Goal: Check status: Check status

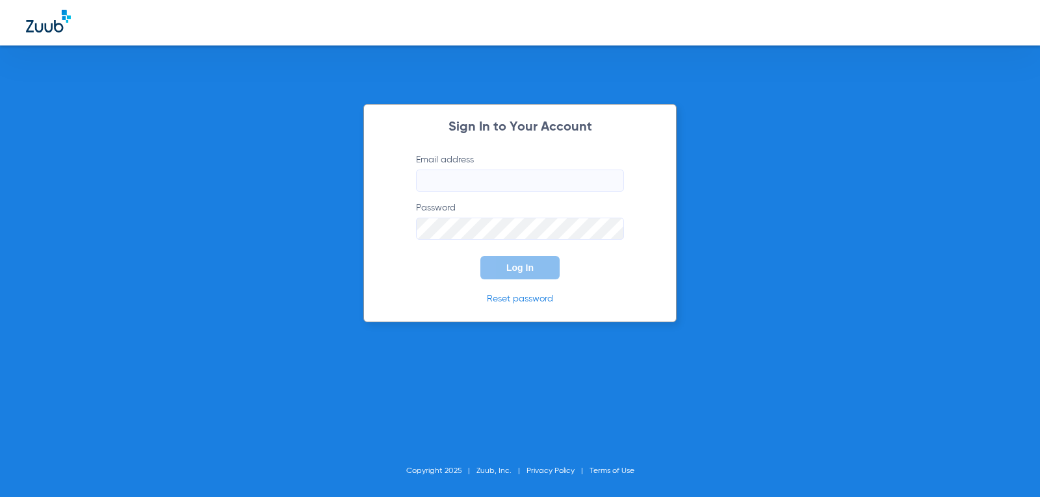
type input "[EMAIL_ADDRESS][DOMAIN_NAME]"
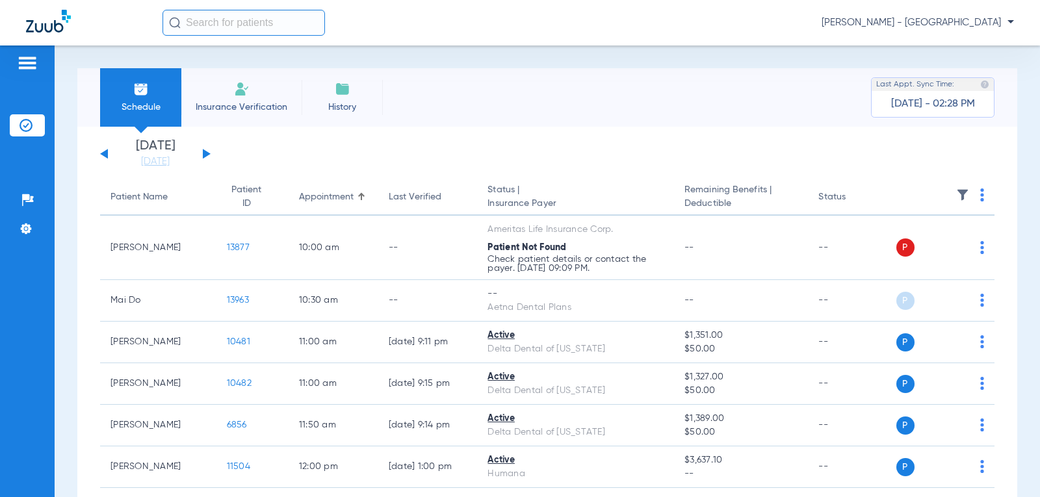
click at [203, 149] on div "[DATE] [DATE] [DATE] [DATE] [DATE] [DATE] [DATE] [DATE] [DATE] [DATE] [DATE] [D…" at bounding box center [155, 154] width 110 height 29
click at [207, 153] on button at bounding box center [207, 154] width 8 height 10
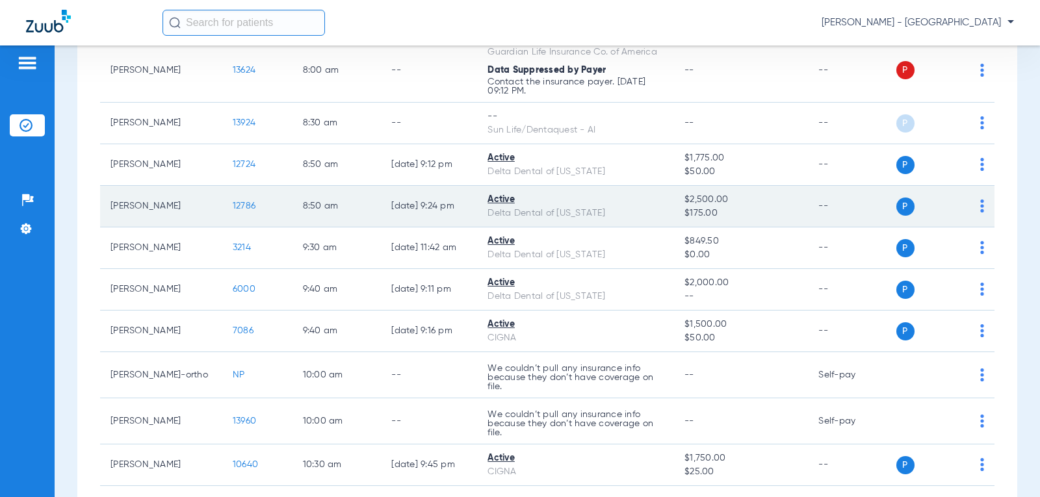
scroll to position [390, 0]
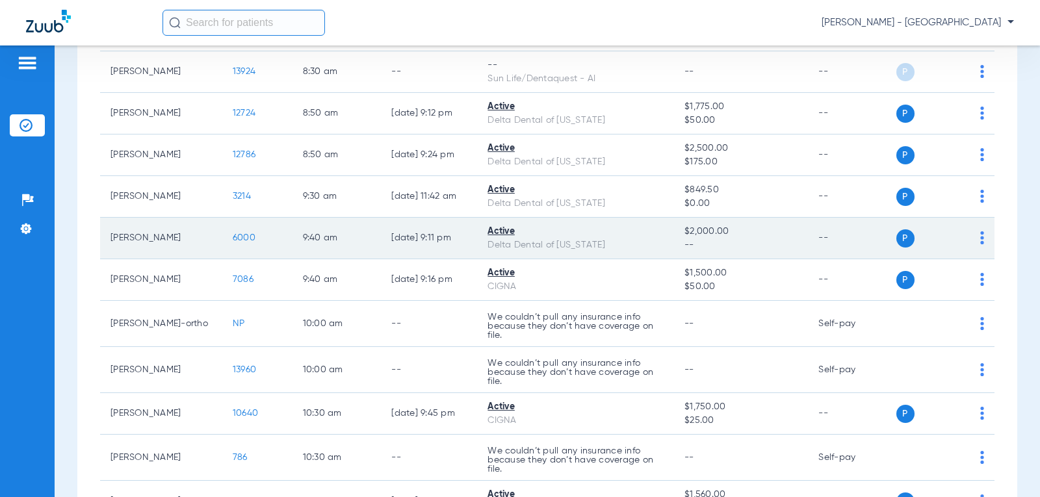
click at [233, 235] on span "6000" at bounding box center [244, 237] width 23 height 9
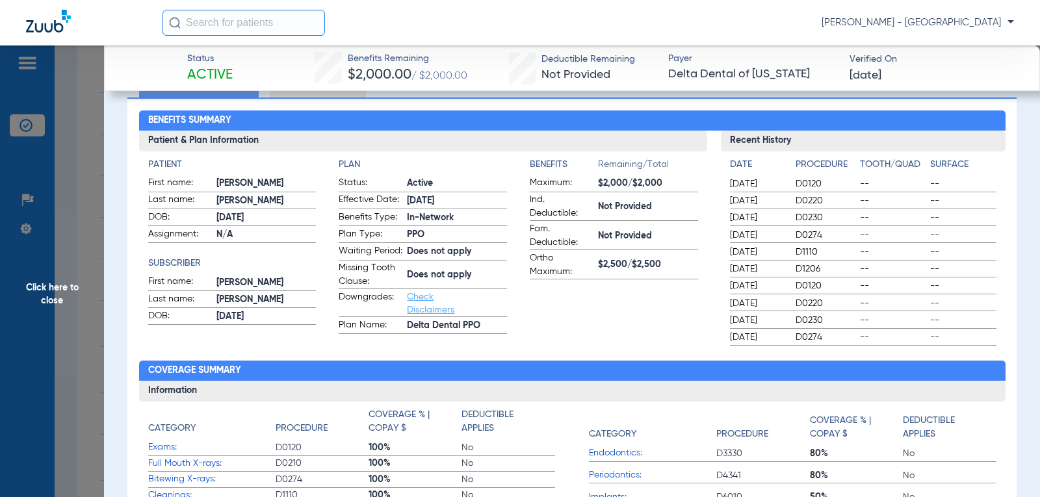
scroll to position [0, 0]
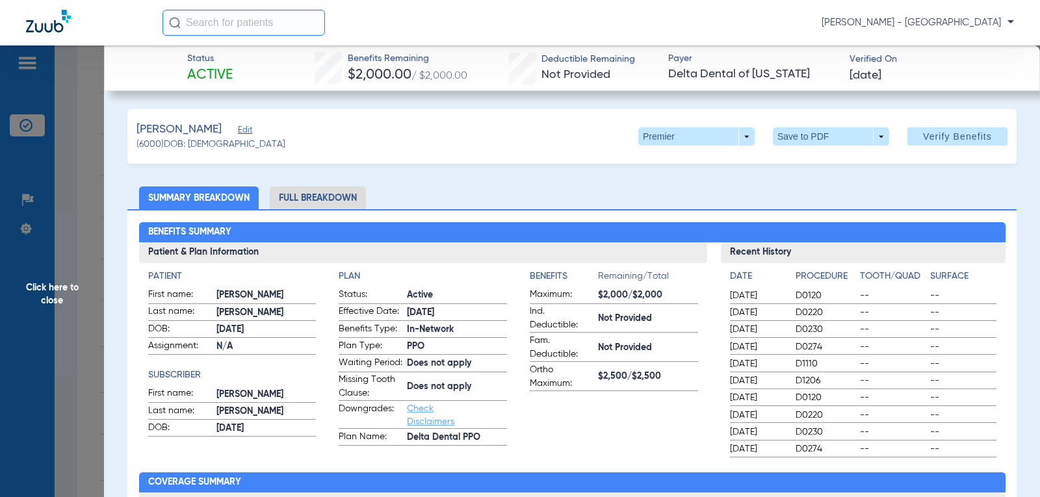
click at [596, 190] on ul "Summary Breakdown Full Breakdown" at bounding box center [571, 198] width 889 height 23
click at [60, 287] on span "Click here to close" at bounding box center [52, 293] width 104 height 497
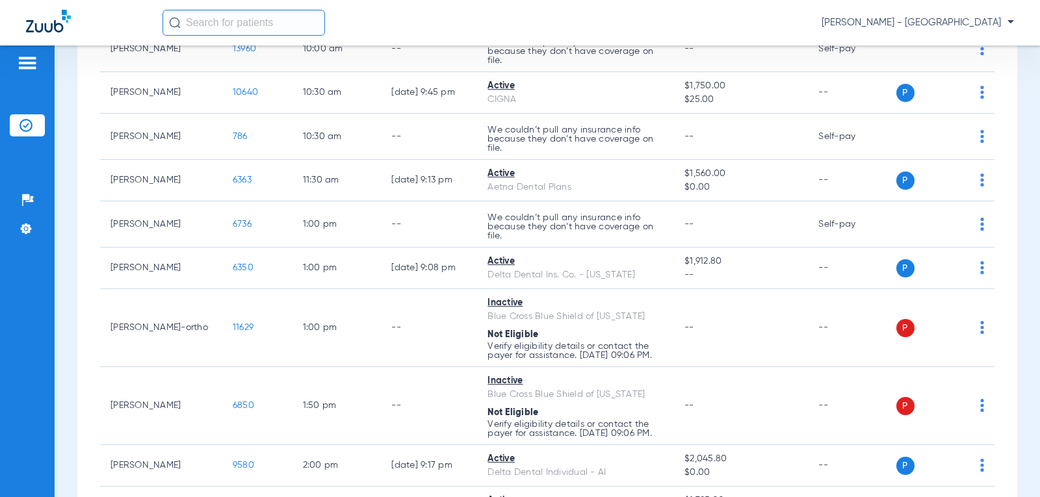
scroll to position [715, 0]
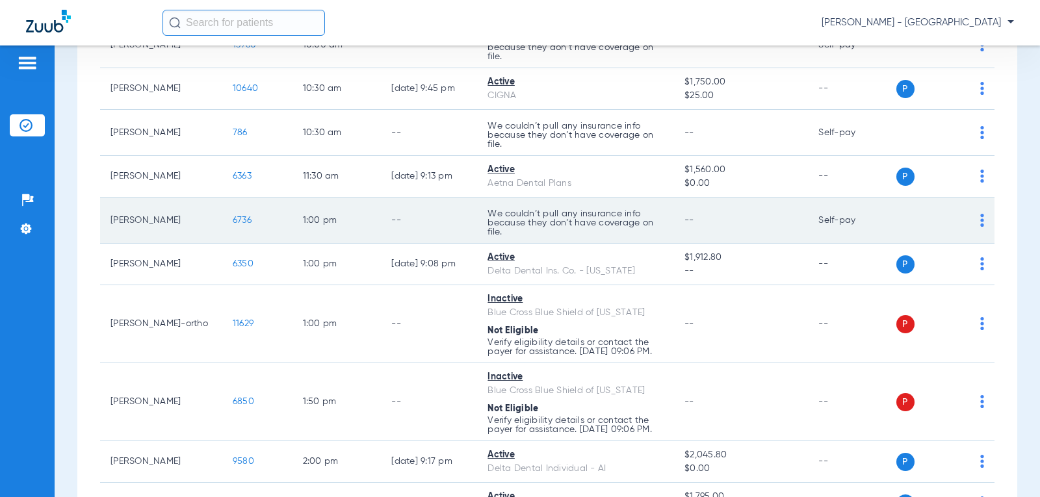
click at [234, 221] on span "6736" at bounding box center [242, 220] width 19 height 9
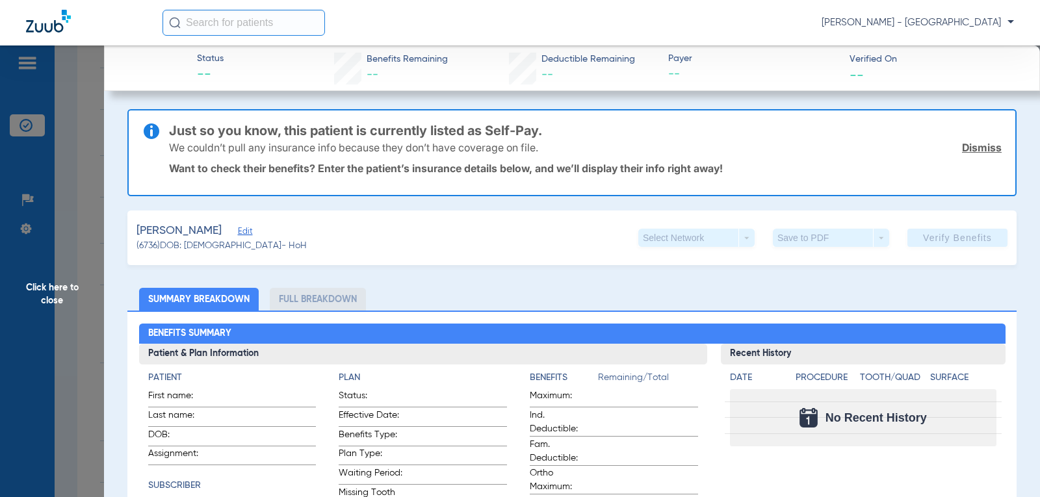
click at [60, 291] on span "Click here to close" at bounding box center [52, 293] width 104 height 497
